Goal: Information Seeking & Learning: Learn about a topic

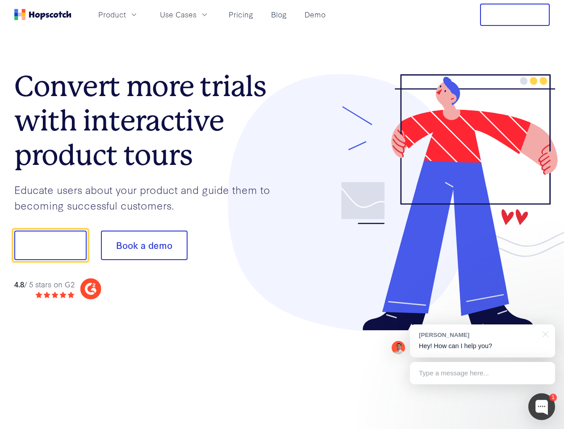
click at [282, 214] on div at bounding box center [416, 202] width 268 height 257
click at [126, 14] on span "Product" at bounding box center [112, 14] width 28 height 11
click at [197, 14] on span "Use Cases" at bounding box center [178, 14] width 37 height 11
click at [515, 15] on button "Free Trial" at bounding box center [515, 15] width 70 height 22
click at [50, 245] on button "Show me!" at bounding box center [50, 244] width 72 height 29
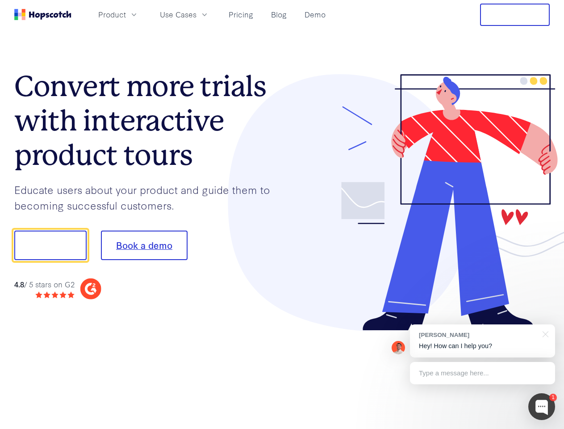
click at [144, 245] on button "Book a demo" at bounding box center [144, 244] width 87 height 29
click at [542, 406] on div at bounding box center [541, 406] width 27 height 27
click at [482, 341] on div "[PERSON_NAME] Hey! How can I help you?" at bounding box center [482, 340] width 145 height 33
click at [544, 333] on div at bounding box center [472, 244] width 168 height 298
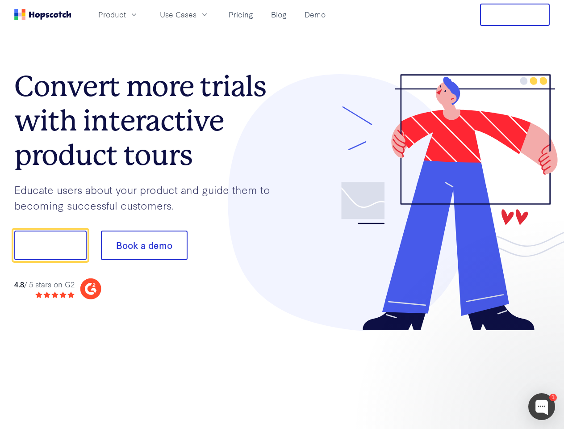
click at [482, 373] on div at bounding box center [472, 304] width 168 height 178
